Goal: Task Accomplishment & Management: Manage account settings

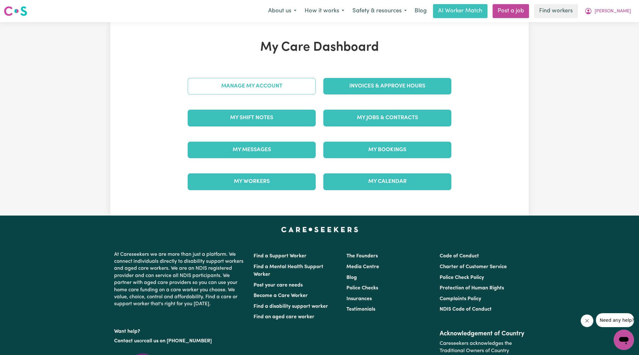
click at [300, 87] on link "Manage My Account" at bounding box center [252, 86] width 128 height 16
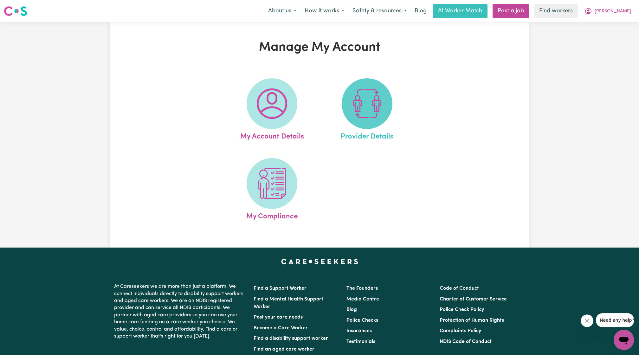
click at [374, 88] on span at bounding box center [367, 103] width 51 height 51
select select "NDIS_FUNDING_PLAN_MANAGED"
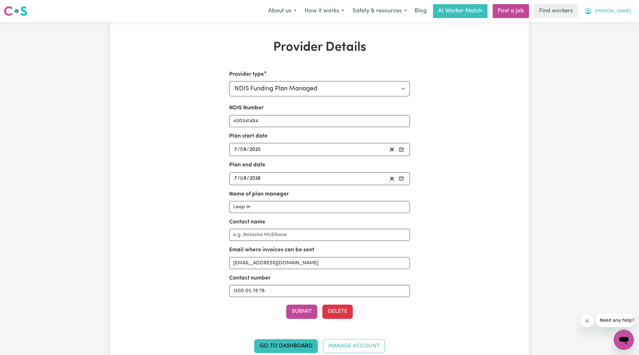
click at [620, 9] on span "[PERSON_NAME]" at bounding box center [613, 11] width 36 height 7
click at [599, 38] on link "Logout" at bounding box center [610, 36] width 50 height 12
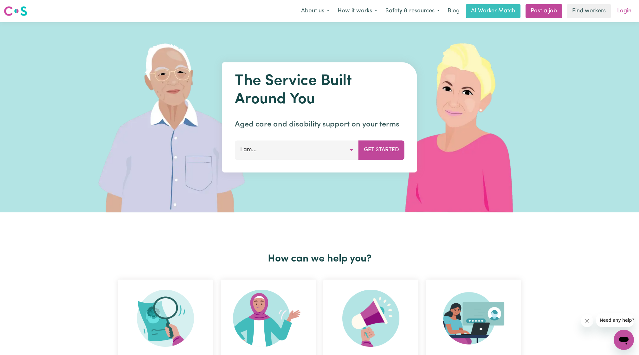
click at [615, 17] on link "Login" at bounding box center [624, 11] width 22 height 14
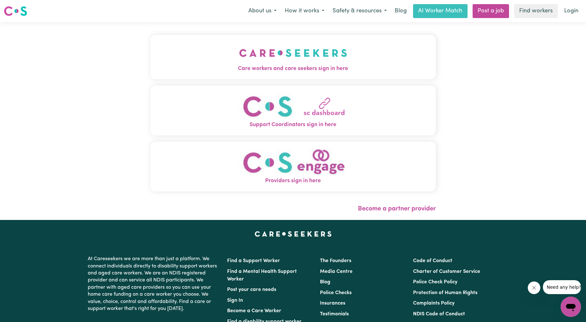
click at [301, 44] on img "Care workers and care seekers sign in here" at bounding box center [293, 52] width 108 height 23
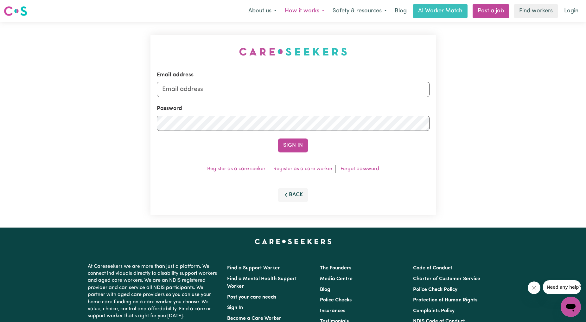
click at [288, 12] on button "How it works" at bounding box center [305, 10] width 48 height 13
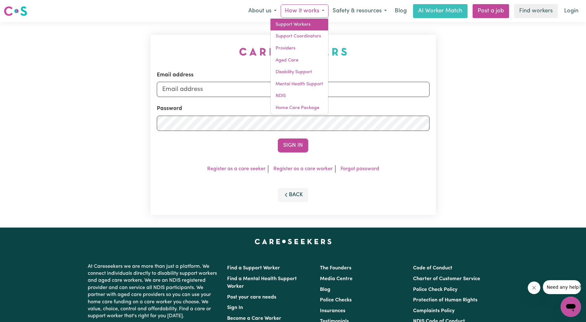
click at [294, 26] on link "Support Workers" at bounding box center [300, 25] width 58 height 12
